Goal: Information Seeking & Learning: Check status

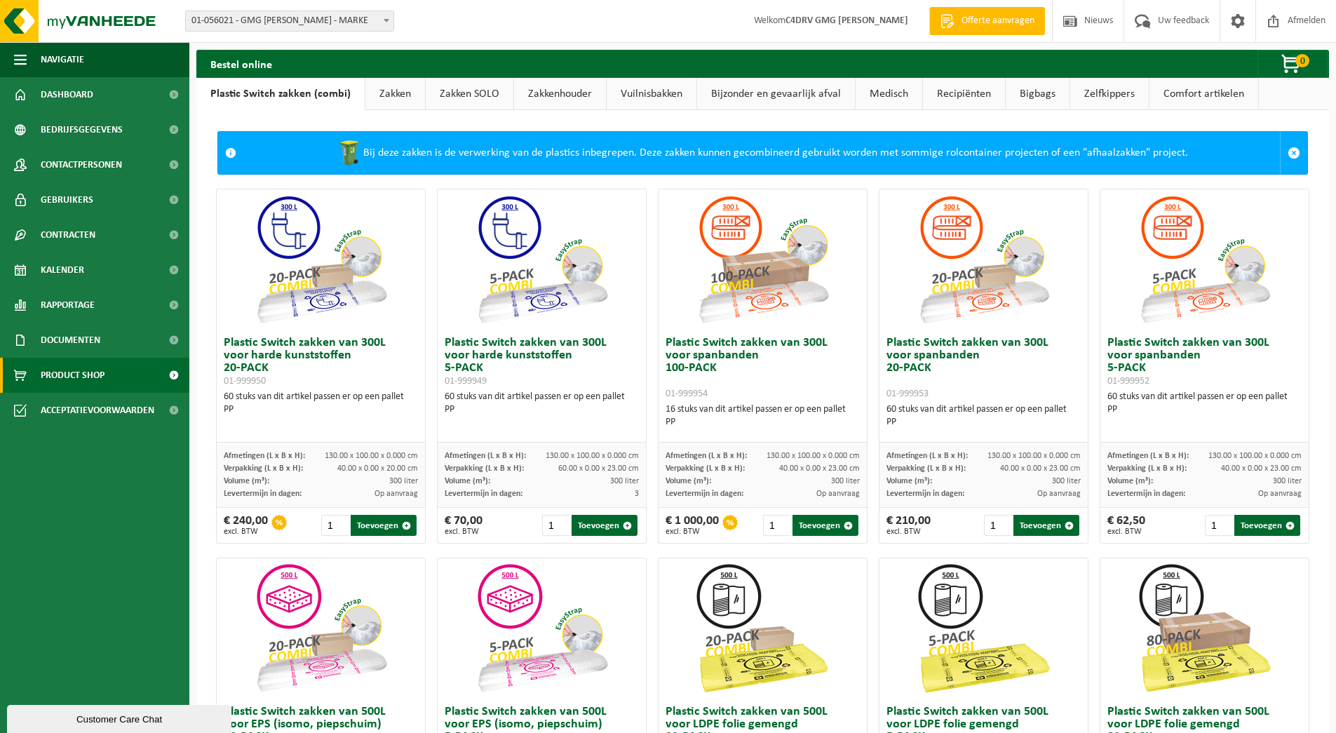
scroll to position [1, 0]
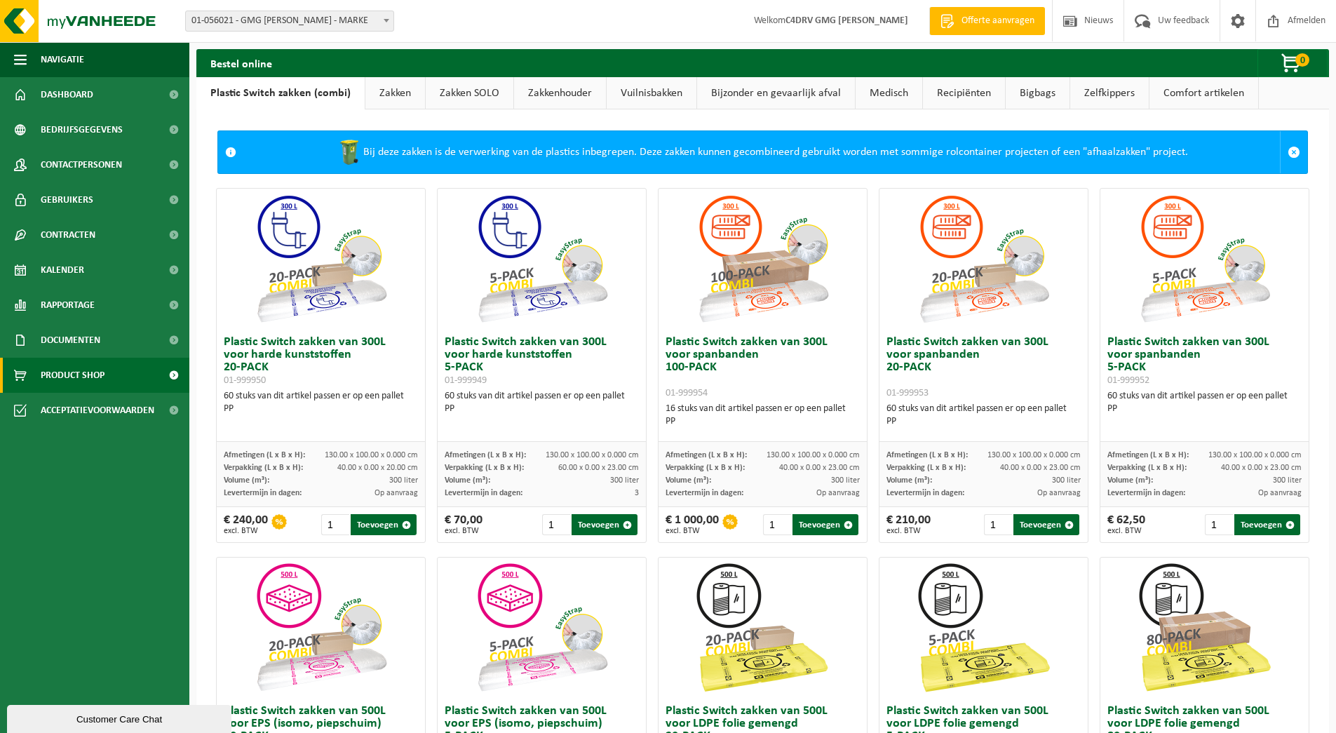
click at [396, 98] on link "Zakken" at bounding box center [395, 93] width 60 height 32
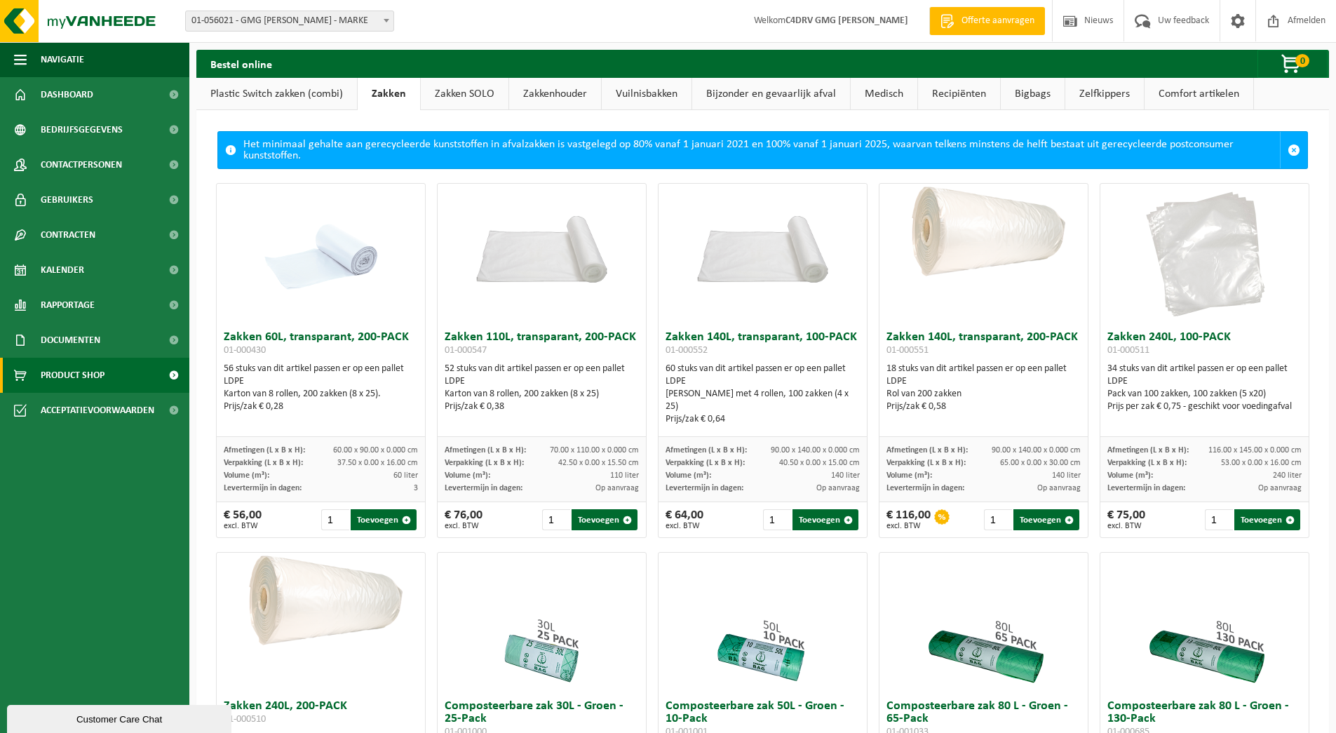
scroll to position [0, 0]
click at [438, 95] on link "Zakken SOLO" at bounding box center [465, 94] width 88 height 32
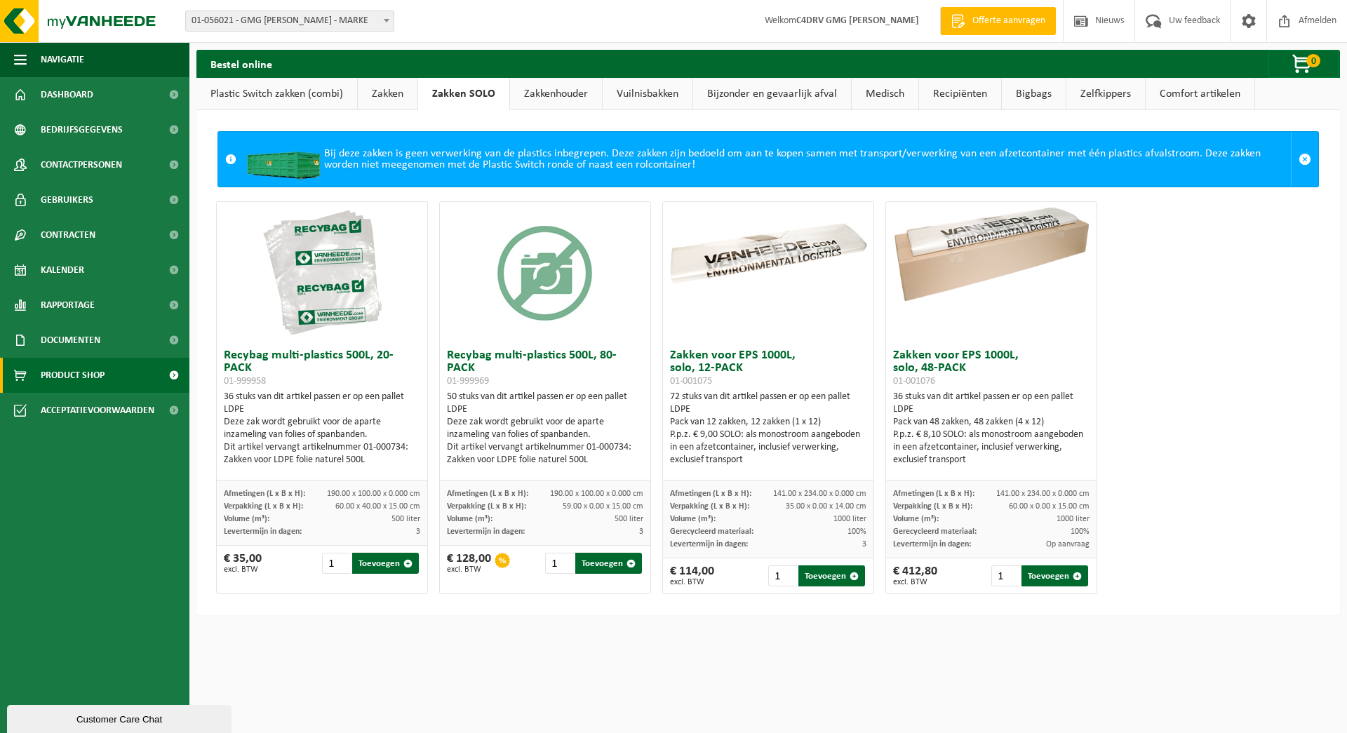
click at [294, 99] on link "Plastic Switch zakken (combi)" at bounding box center [276, 94] width 161 height 32
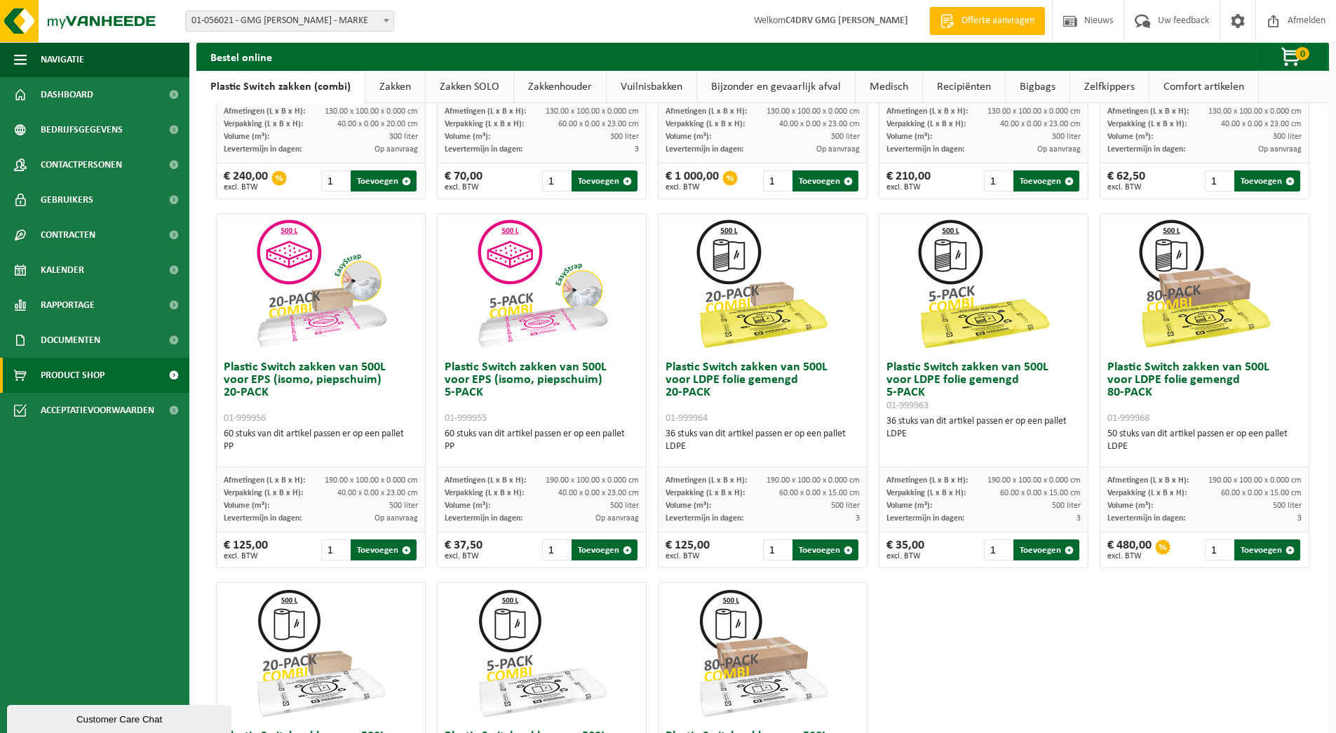
scroll to position [345, 0]
click at [399, 83] on link "Zakken" at bounding box center [395, 87] width 60 height 32
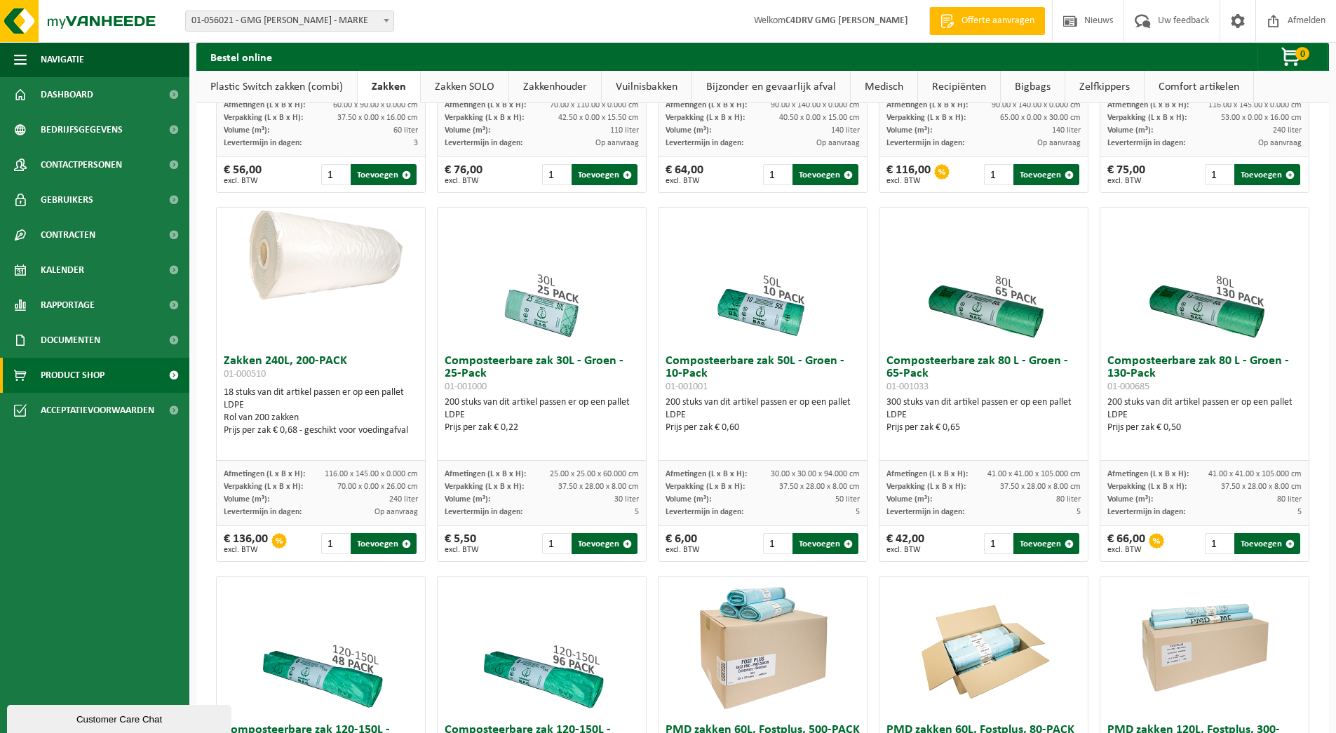
click at [455, 84] on link "Zakken SOLO" at bounding box center [465, 87] width 88 height 32
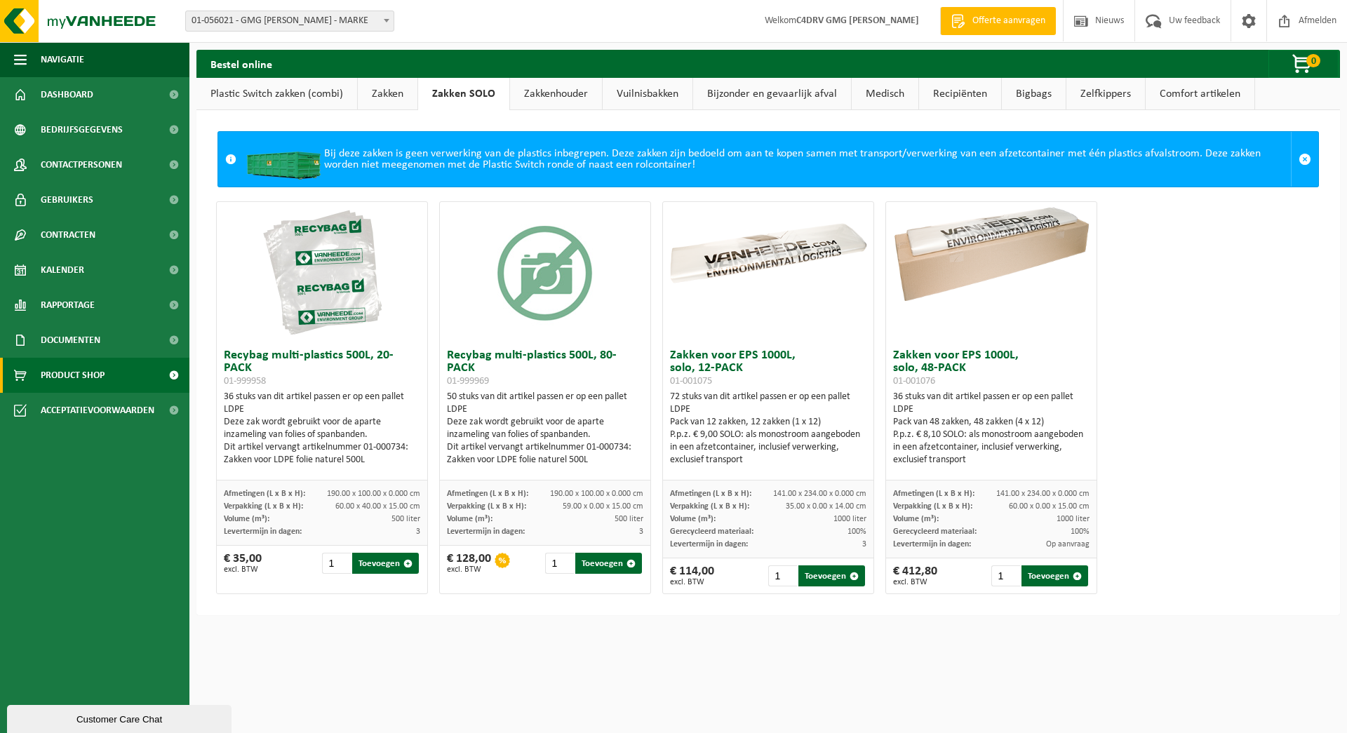
click at [558, 93] on link "Zakkenhouder" at bounding box center [556, 94] width 92 height 32
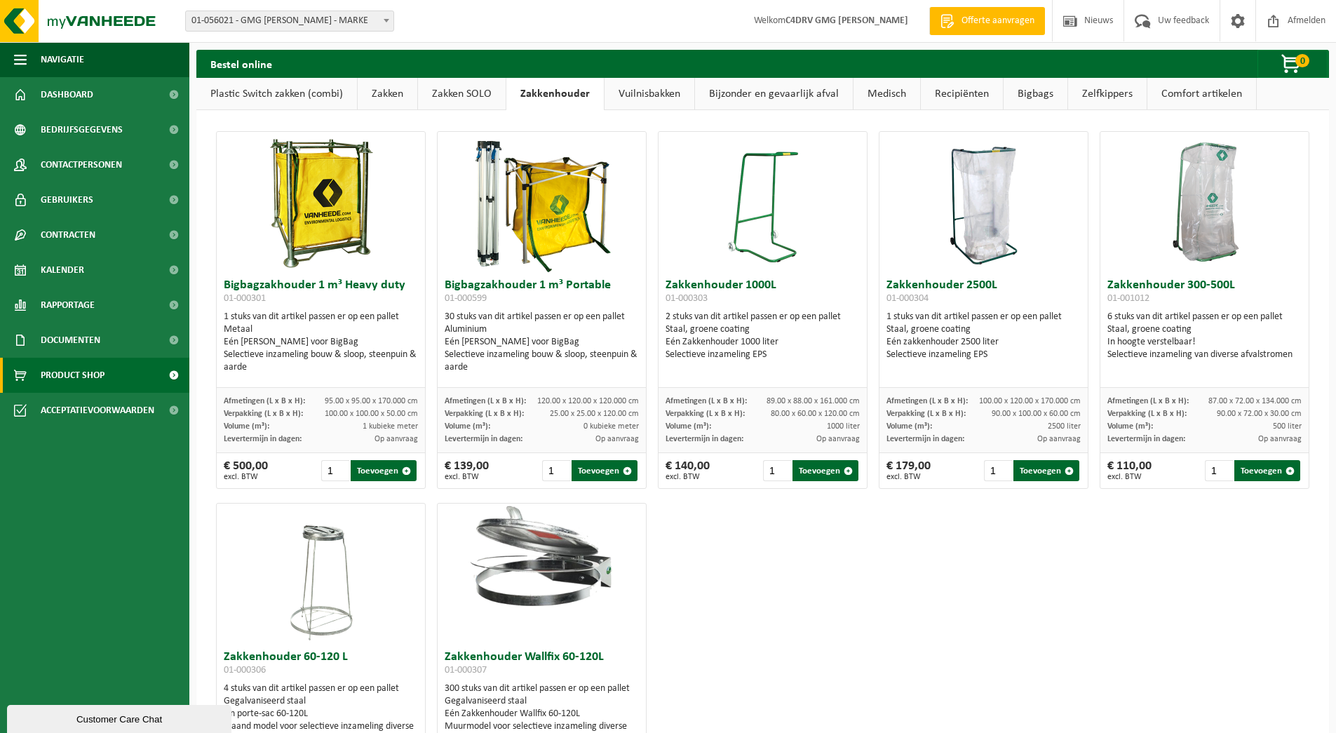
click at [640, 100] on link "Vuilnisbakken" at bounding box center [650, 94] width 90 height 32
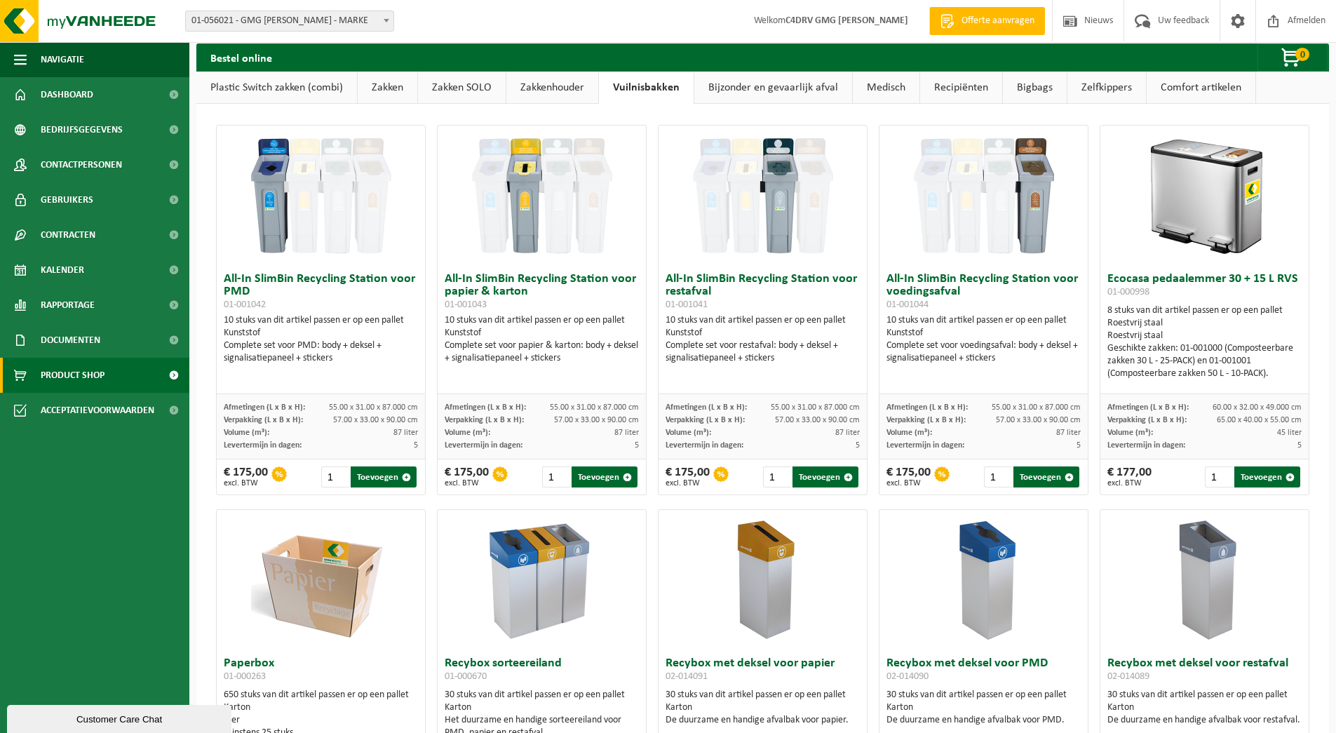
click at [269, 93] on link "Plastic Switch zakken (combi)" at bounding box center [276, 88] width 161 height 32
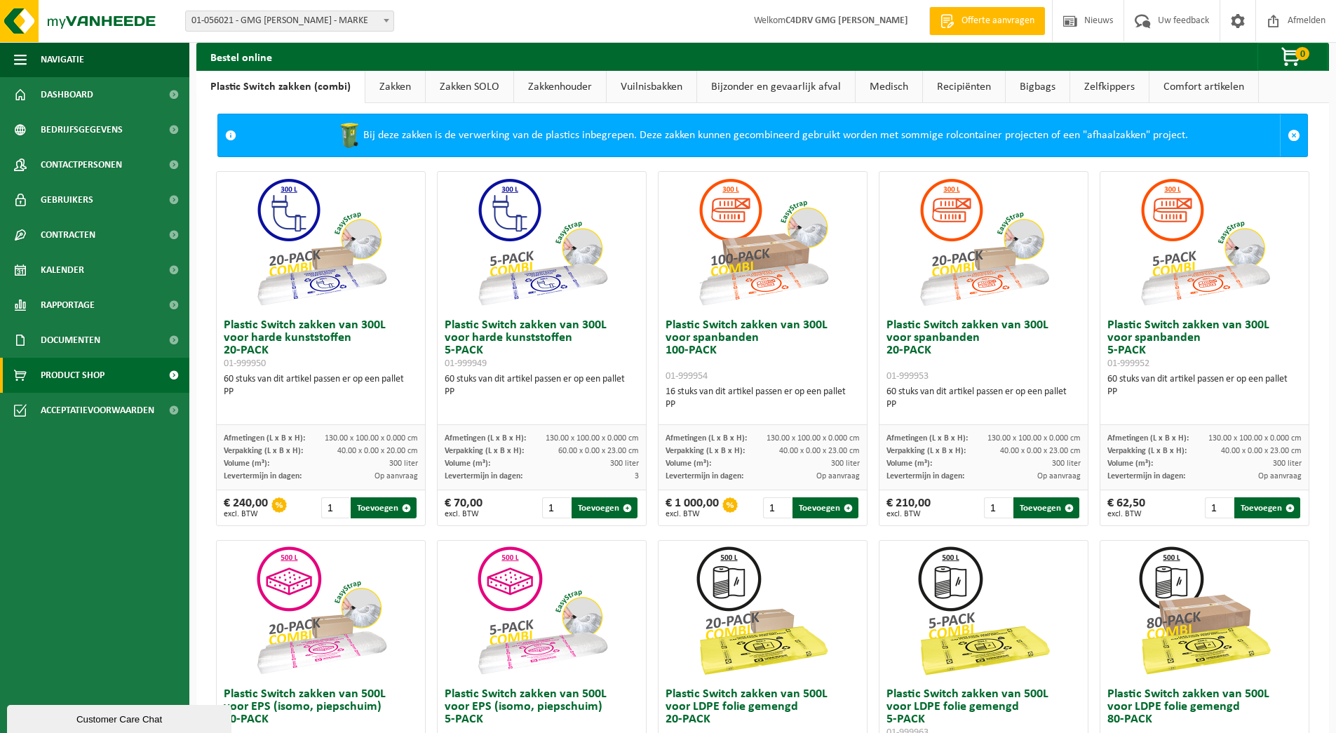
scroll to position [15, 0]
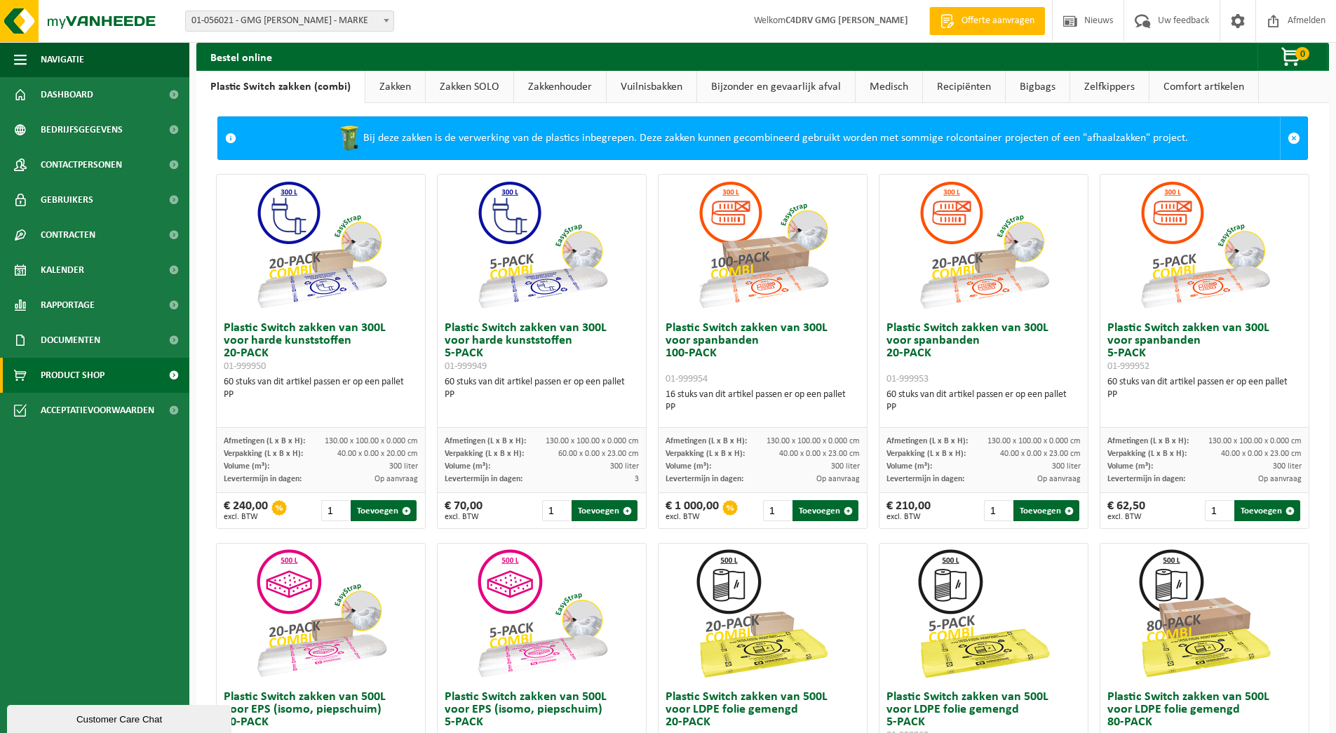
drag, startPoint x: 479, startPoint y: 79, endPoint x: 491, endPoint y: 101, distance: 24.8
click at [479, 79] on link "Zakken SOLO" at bounding box center [470, 87] width 88 height 32
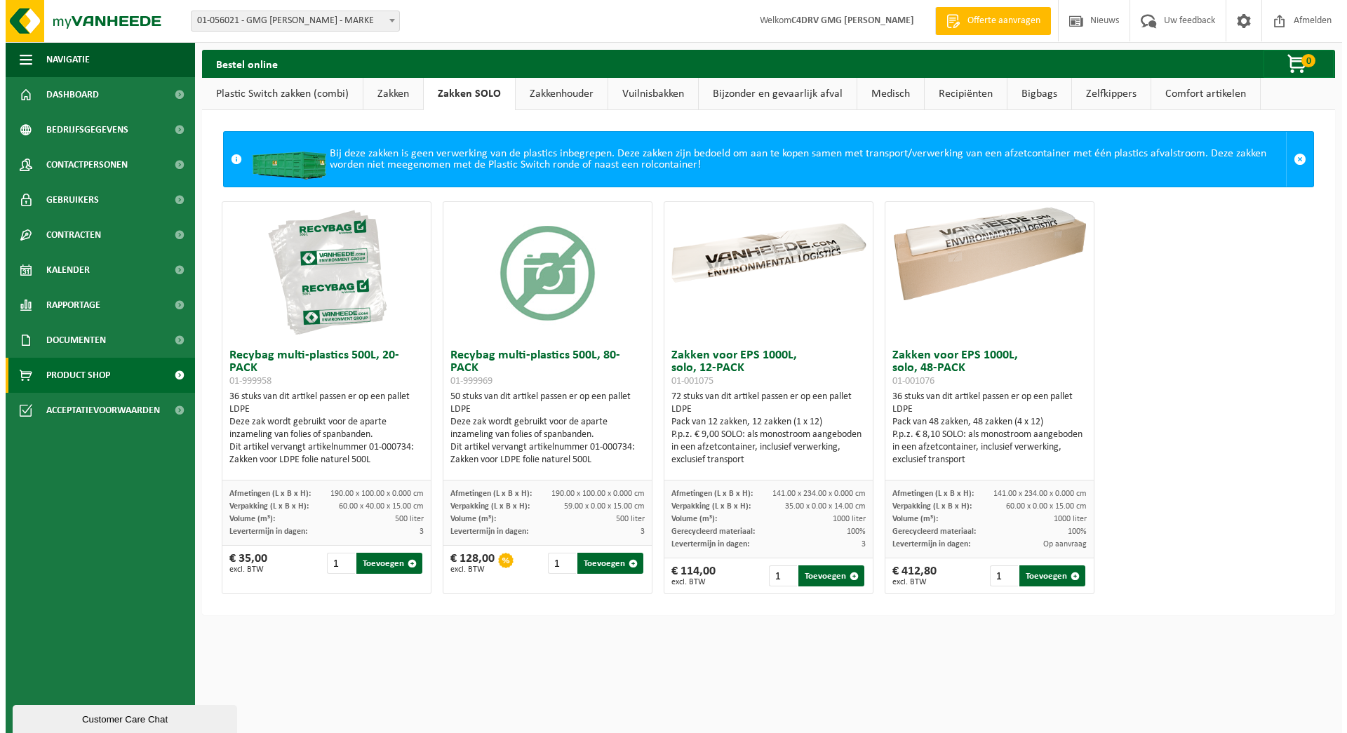
scroll to position [0, 0]
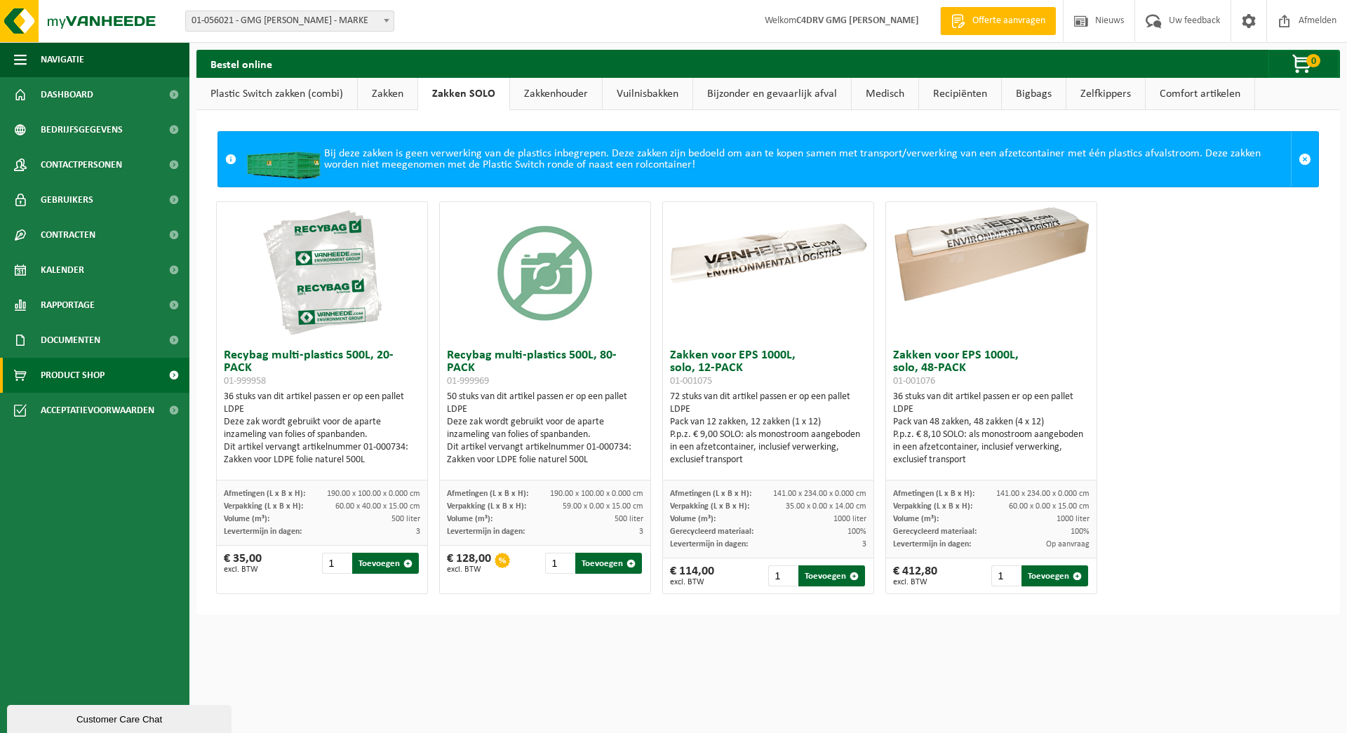
click at [298, 365] on h3 "Recybag multi-plastics 500L, 20-PACK 01-999958" at bounding box center [322, 368] width 196 height 38
drag, startPoint x: 341, startPoint y: 355, endPoint x: 213, endPoint y: 354, distance: 127.7
click at [214, 354] on div "Recybag multi-plastics 500L, 20-PACK 01-999958 36 stuks van dit artikel passen …" at bounding box center [767, 397] width 1115 height 407
copy h3 "Recybag multi-plastics"
click at [278, 93] on link "Plastic Switch zakken (combi)" at bounding box center [276, 94] width 161 height 32
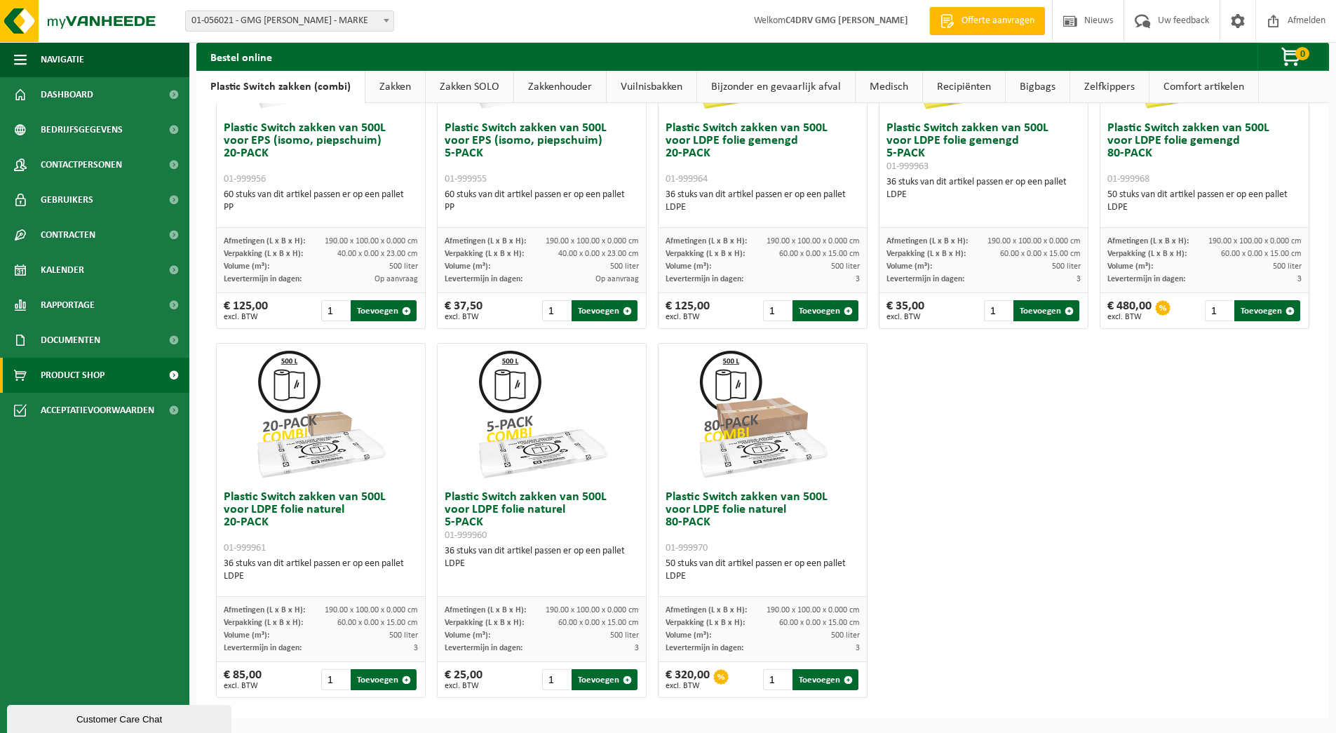
scroll to position [584, 0]
click at [471, 85] on link "Zakken SOLO" at bounding box center [470, 87] width 88 height 32
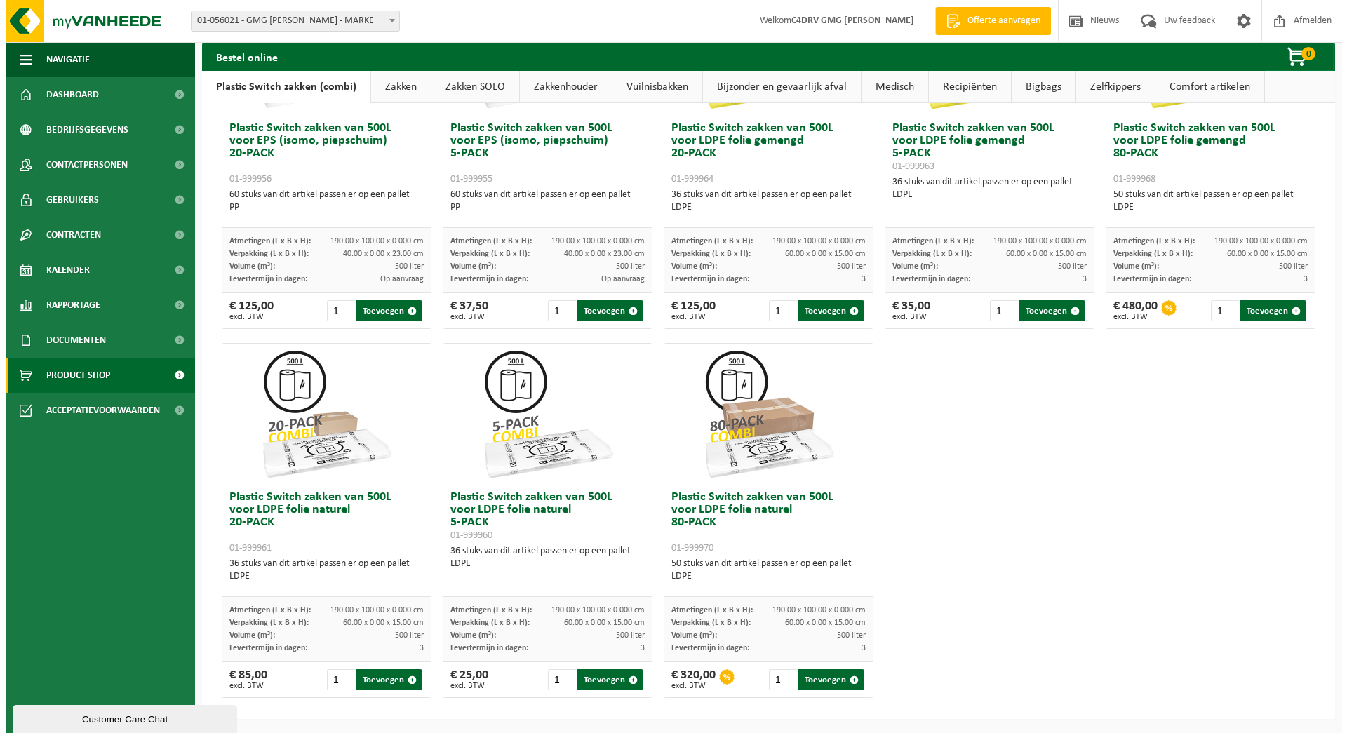
scroll to position [0, 0]
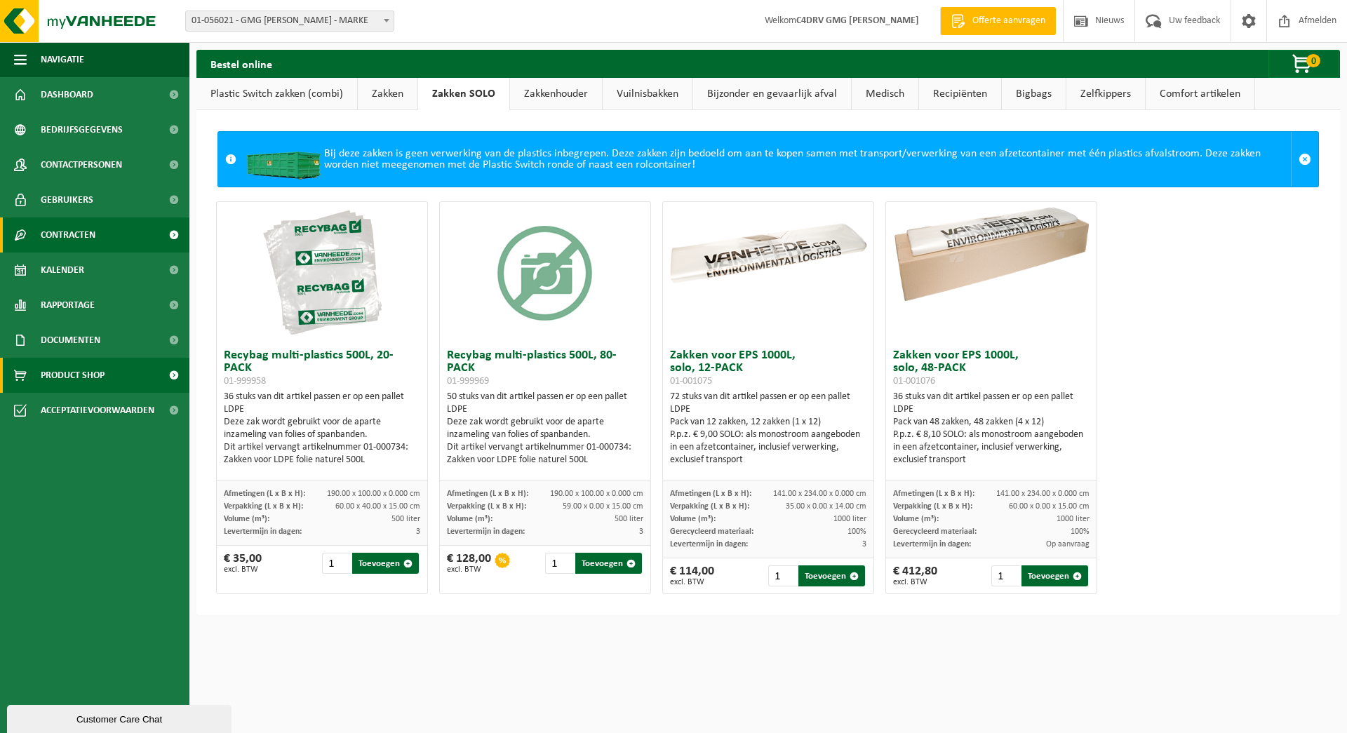
click at [65, 236] on span "Contracten" at bounding box center [68, 234] width 55 height 35
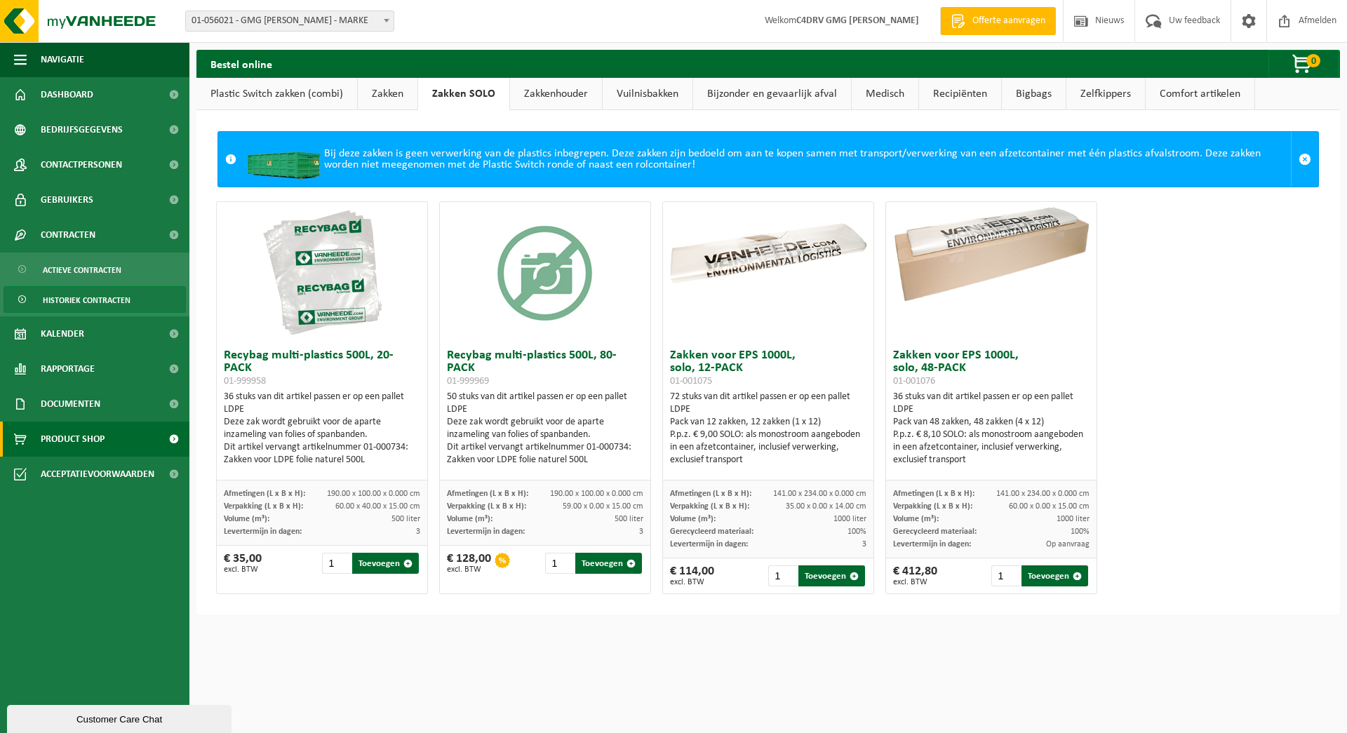
click at [88, 304] on span "Historiek contracten" at bounding box center [87, 300] width 88 height 27
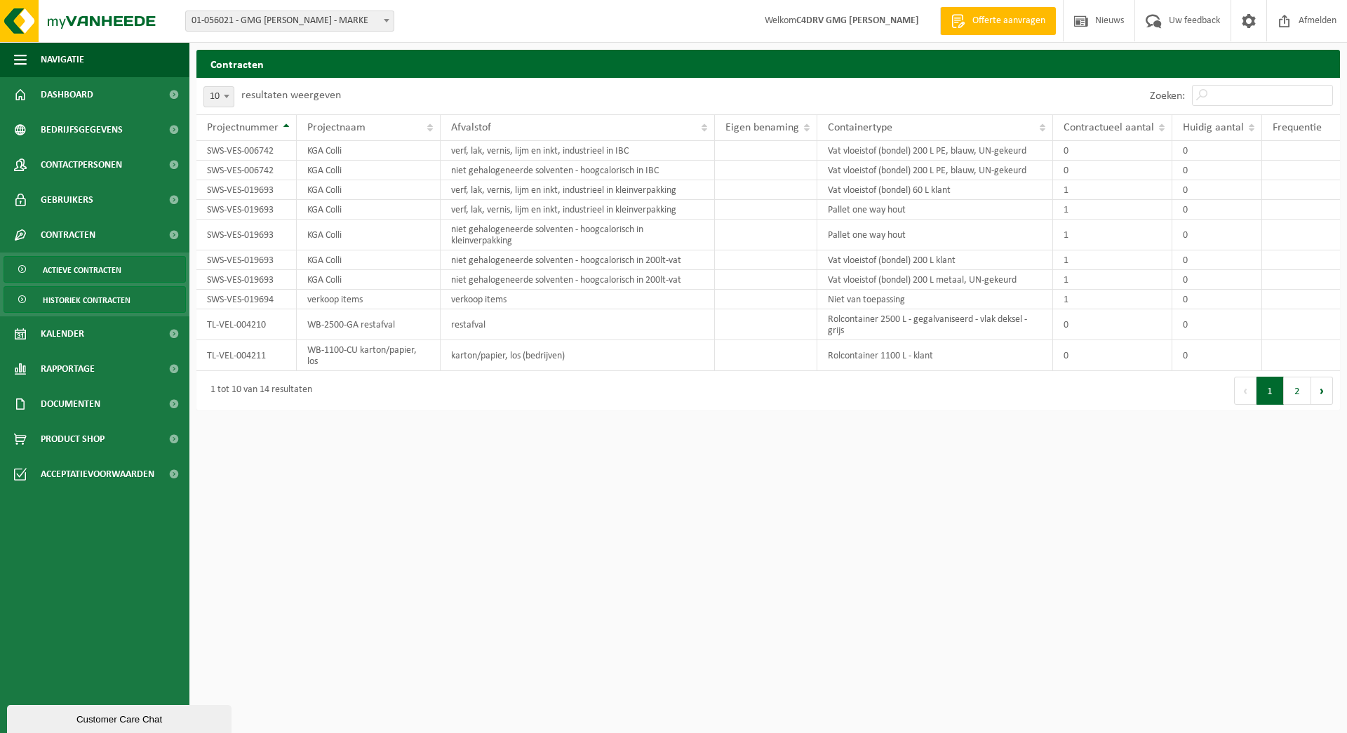
click at [105, 268] on span "Actieve contracten" at bounding box center [82, 270] width 79 height 27
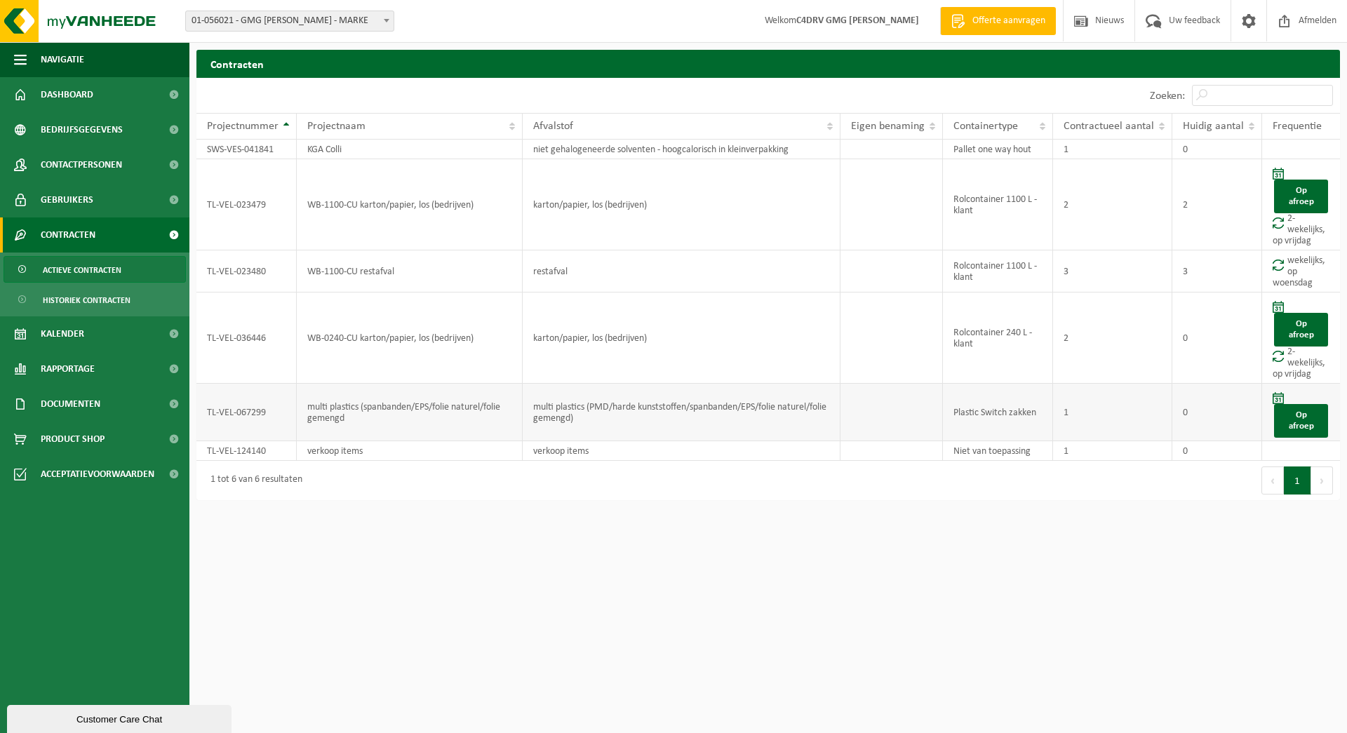
click at [464, 410] on td "multi plastics (spanbanden/EPS/folie naturel/folie gemengd" at bounding box center [410, 413] width 226 height 58
click at [241, 405] on td "TL-VEL-067299" at bounding box center [246, 413] width 100 height 58
click at [713, 412] on td "multi plastics (PMD/harde kunststoffen/spanbanden/EPS/folie naturel/folie gemen…" at bounding box center [682, 413] width 318 height 58
click at [713, 410] on td "multi plastics (PMD/harde kunststoffen/spanbanden/EPS/folie naturel/folie gemen…" at bounding box center [682, 413] width 318 height 58
click at [713, 411] on td "multi plastics (PMD/harde kunststoffen/spanbanden/EPS/folie naturel/folie gemen…" at bounding box center [682, 413] width 318 height 58
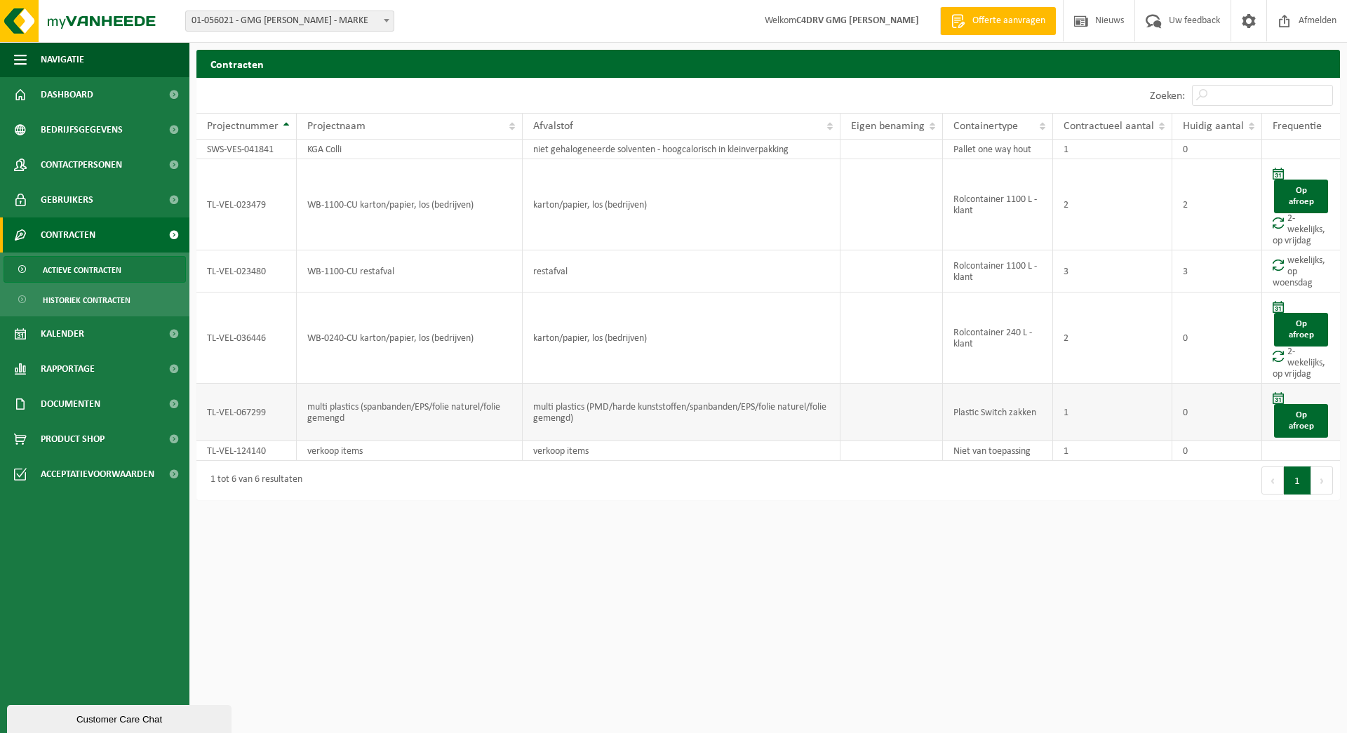
click at [647, 408] on td "multi plastics (PMD/harde kunststoffen/spanbanden/EPS/folie naturel/folie gemen…" at bounding box center [682, 413] width 318 height 58
click at [1247, 22] on span at bounding box center [1248, 20] width 21 height 41
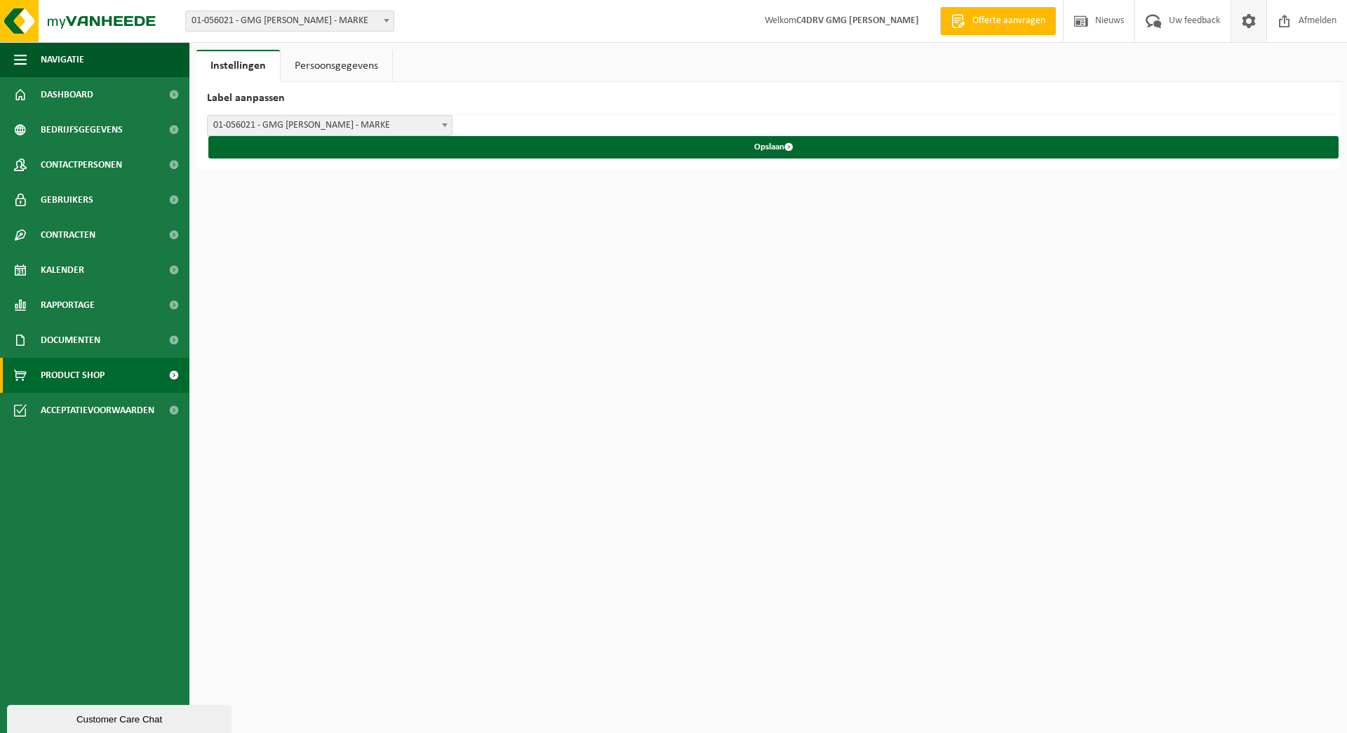
drag, startPoint x: 72, startPoint y: 381, endPoint x: 62, endPoint y: 378, distance: 9.5
click at [71, 380] on span "Product Shop" at bounding box center [73, 375] width 64 height 35
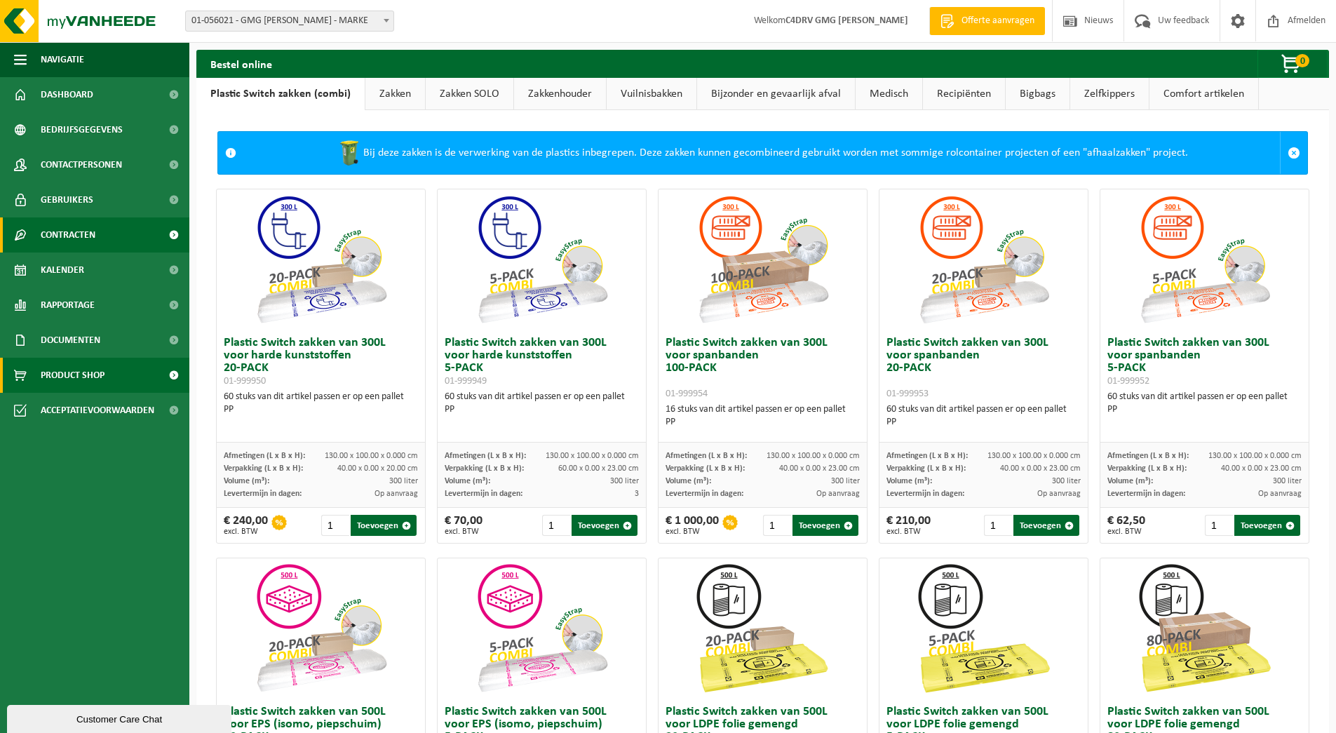
click at [72, 232] on span "Contracten" at bounding box center [68, 234] width 55 height 35
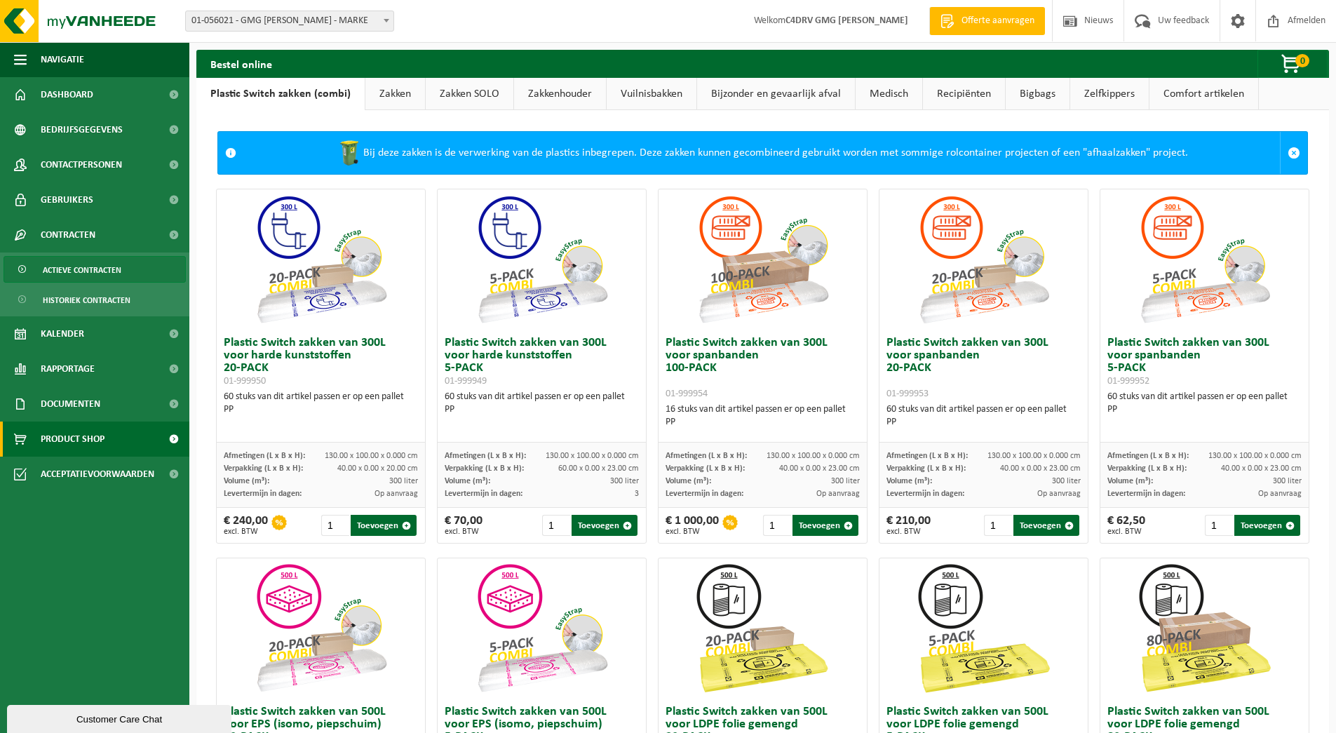
click at [76, 271] on span "Actieve contracten" at bounding box center [82, 270] width 79 height 27
